Goal: Navigation & Orientation: Find specific page/section

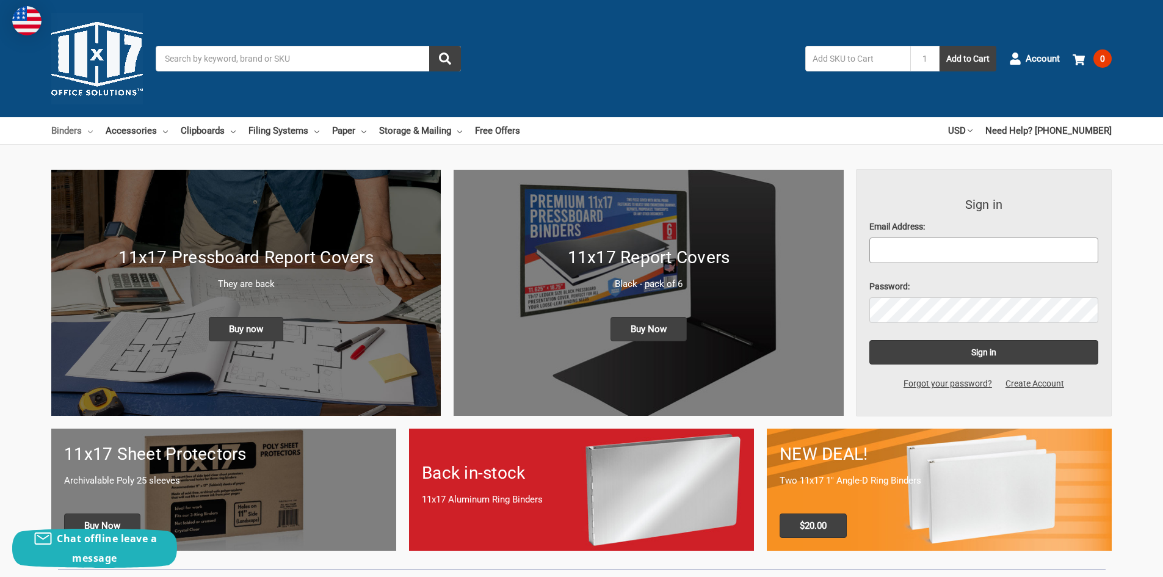
type input "tracib@hernandezsupply.com"
click at [90, 132] on icon at bounding box center [90, 131] width 5 height 5
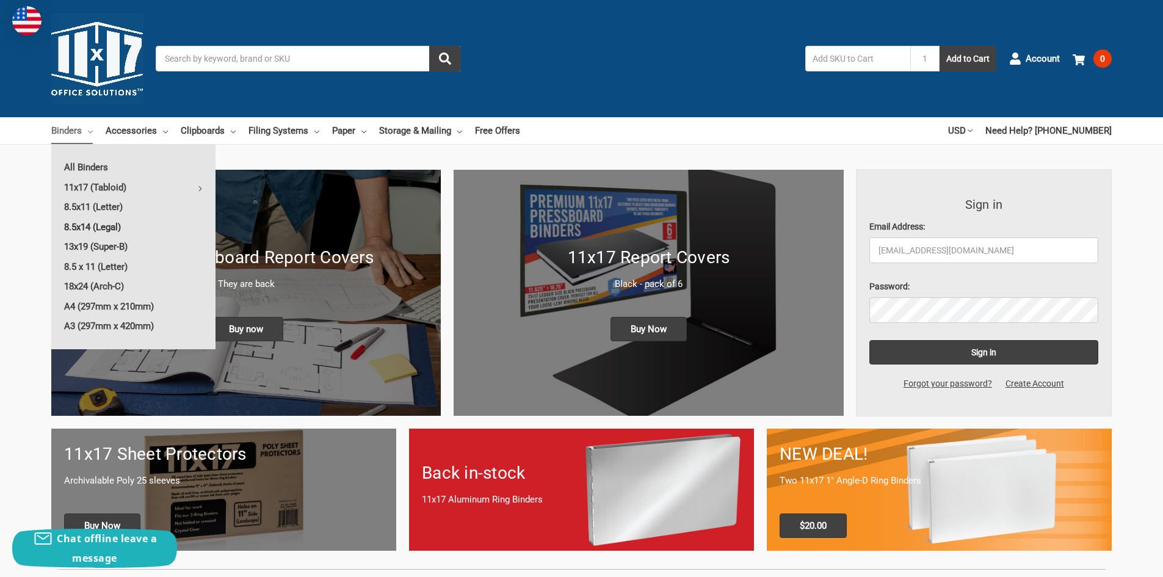
click at [107, 229] on link "8.5x14 (Legal)" at bounding box center [133, 227] width 164 height 20
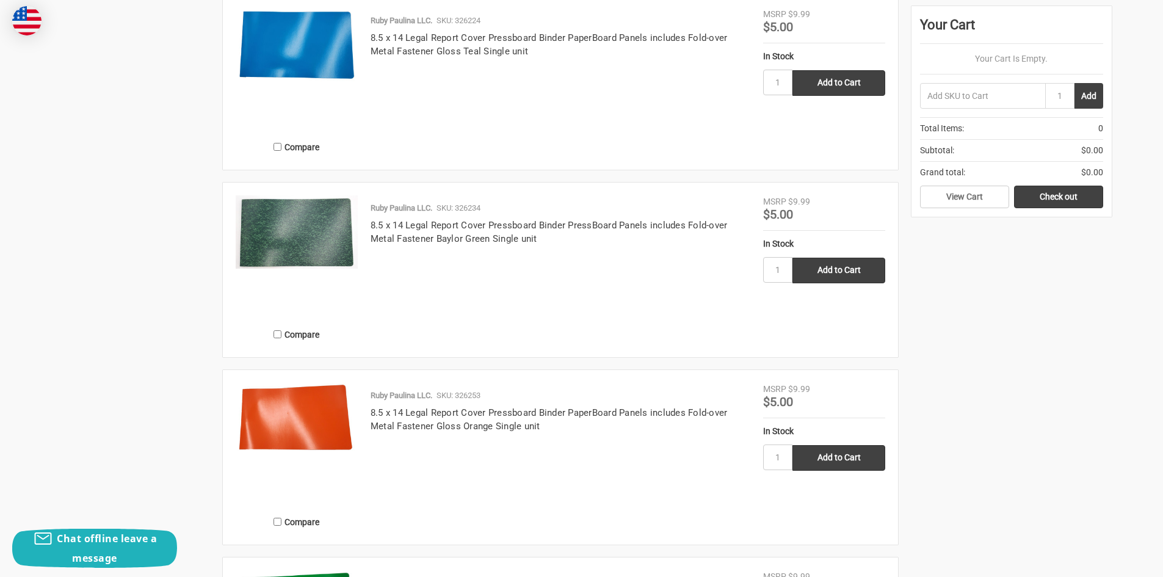
scroll to position [2380, 0]
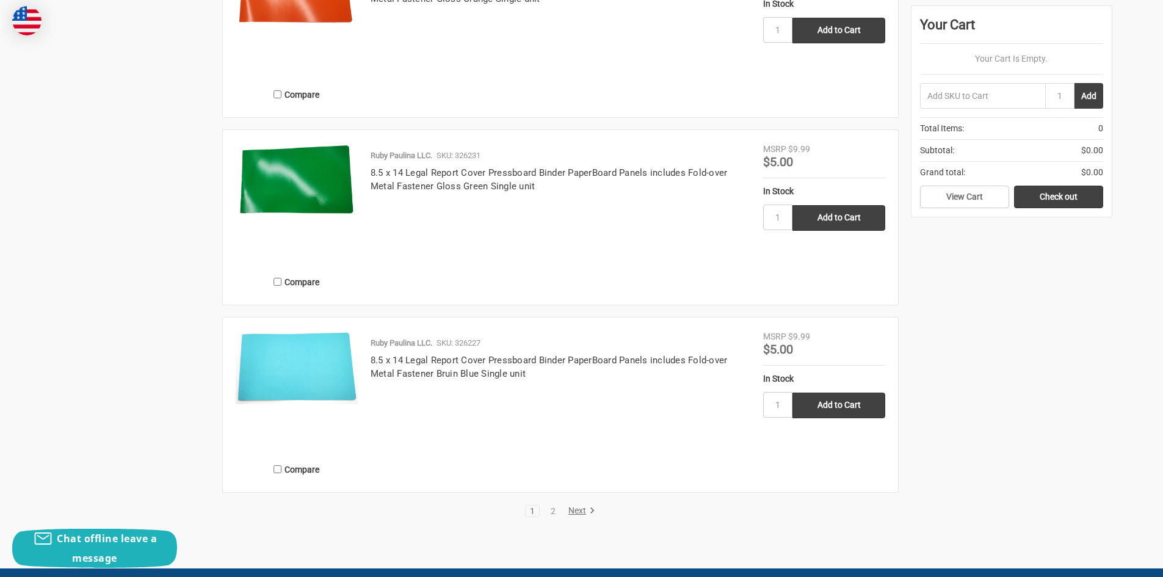
click at [576, 511] on link "Next" at bounding box center [579, 510] width 31 height 11
